Goal: Navigation & Orientation: Find specific page/section

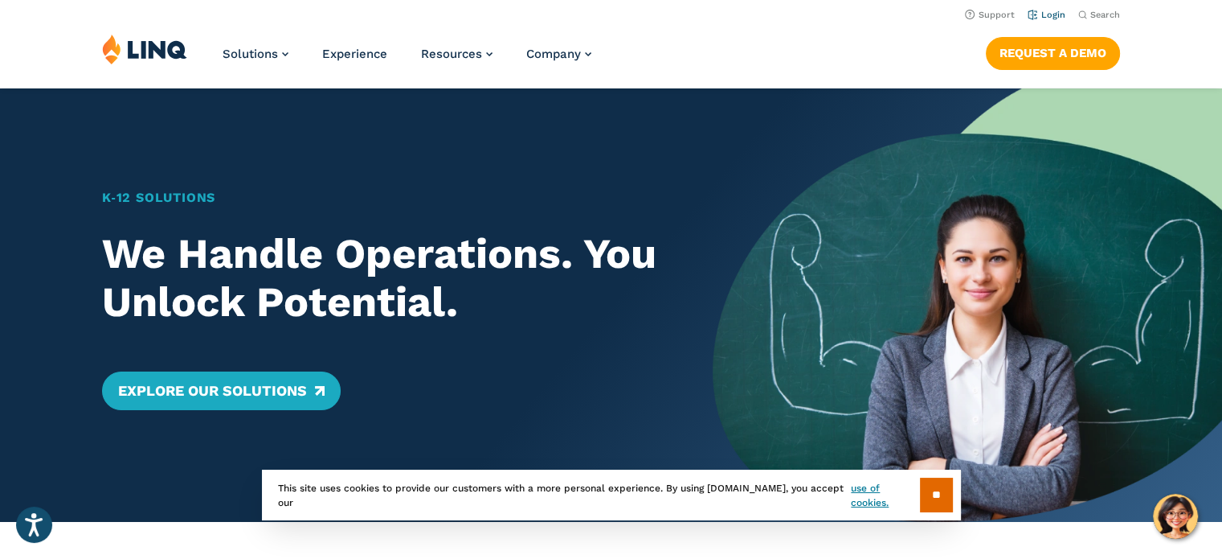
click at [1049, 18] on link "Login" at bounding box center [1047, 15] width 38 height 10
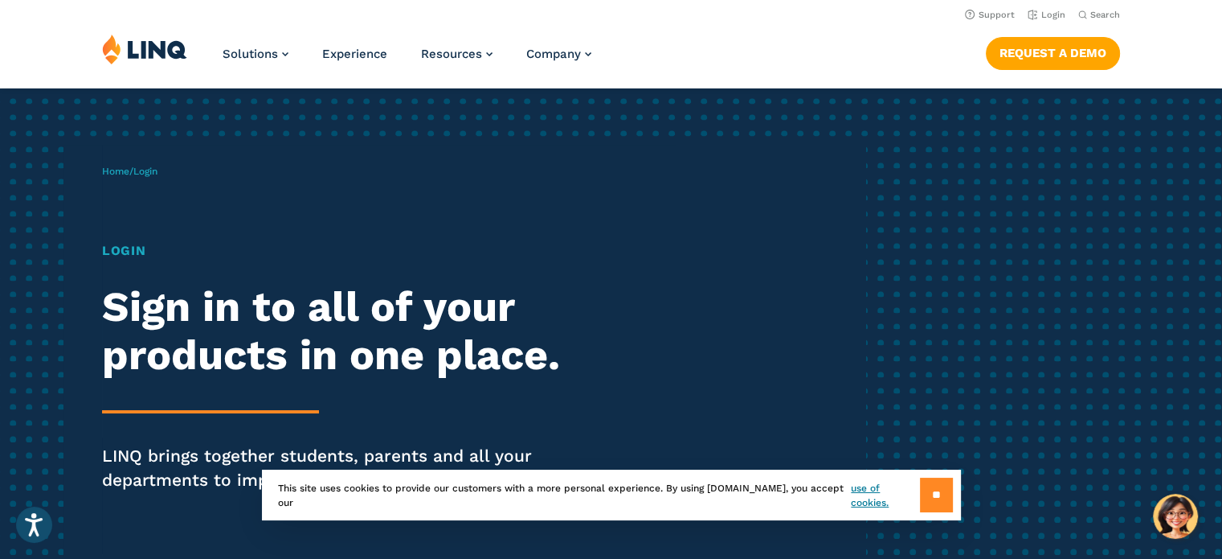
click at [935, 493] on input "**" at bounding box center [936, 494] width 33 height 35
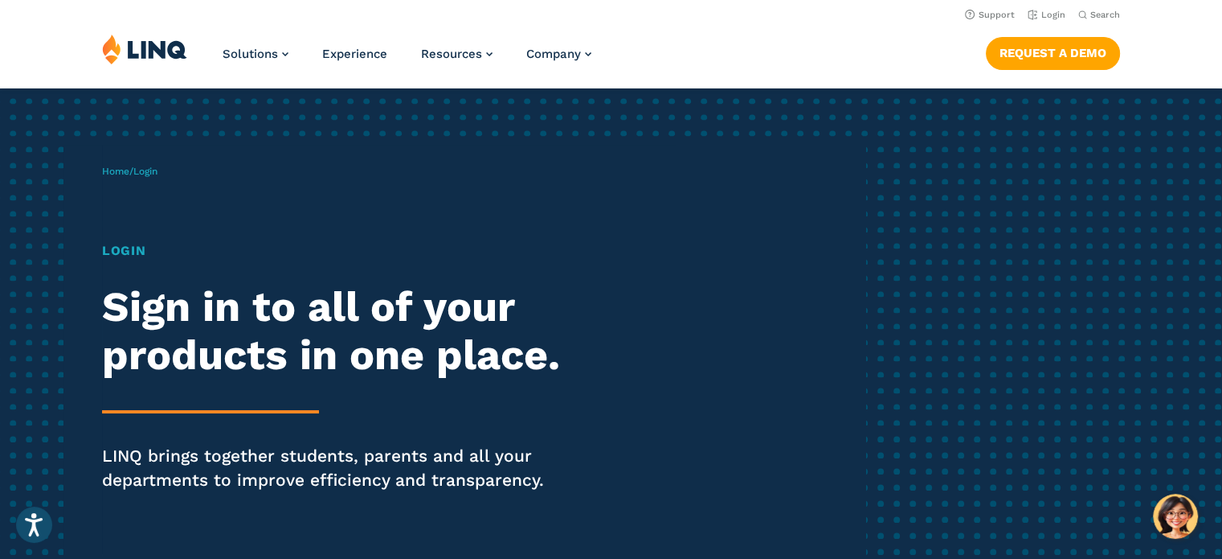
click at [125, 254] on h1 "Login" at bounding box center [337, 250] width 471 height 19
click at [1150, 224] on div "Home / Login Login Sign in to all of your products in one place. LINQ brings to…" at bounding box center [611, 350] width 1222 height 524
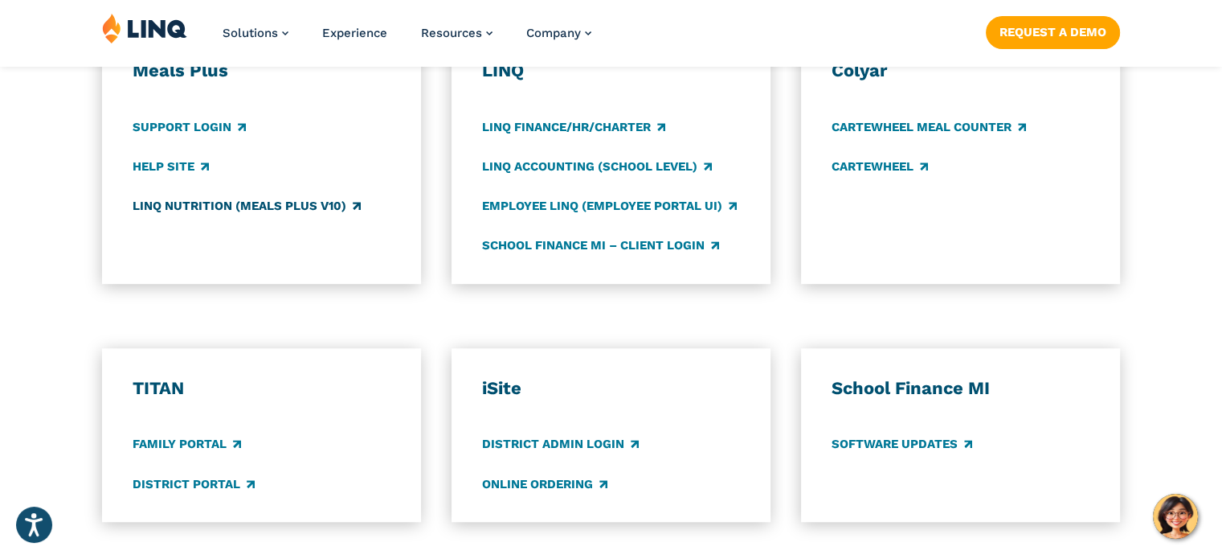
scroll to position [964, 0]
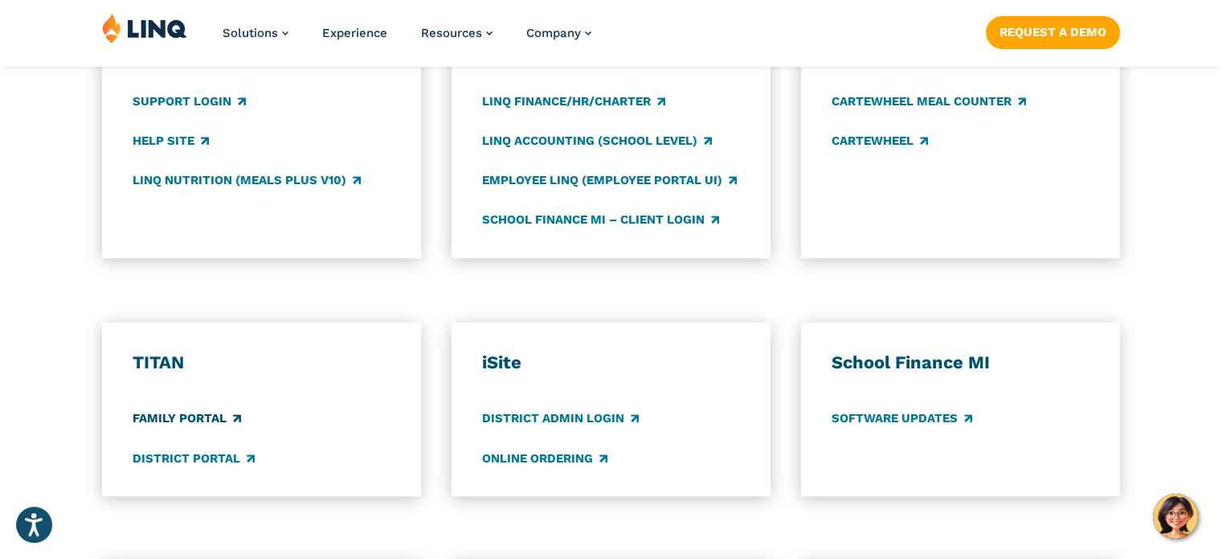
click at [188, 420] on link "Family Portal" at bounding box center [187, 419] width 109 height 18
